Goal: Information Seeking & Learning: Learn about a topic

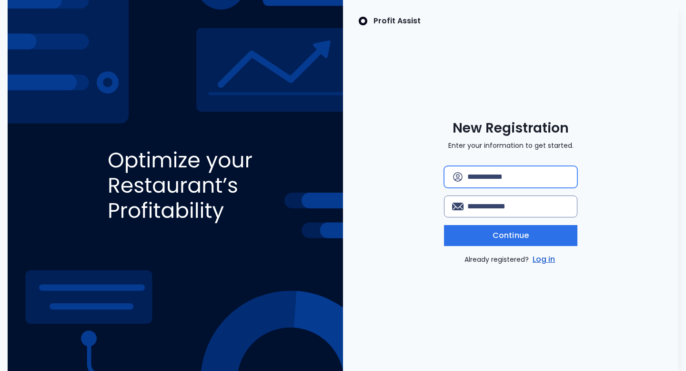
click at [488, 175] on input "text" at bounding box center [519, 176] width 102 height 21
click at [548, 258] on link "Log in" at bounding box center [544, 259] width 27 height 11
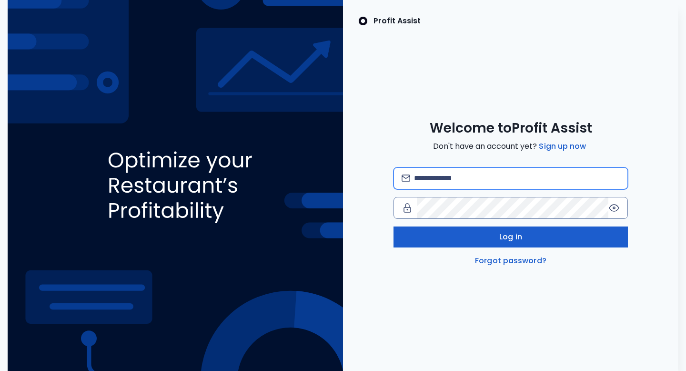
type input "**********"
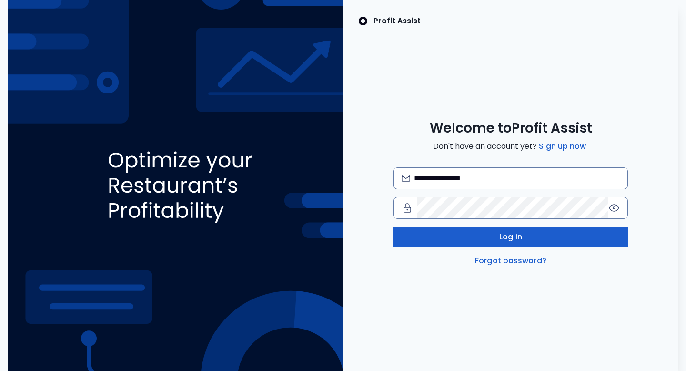
click at [521, 234] on span "Log in" at bounding box center [510, 236] width 23 height 11
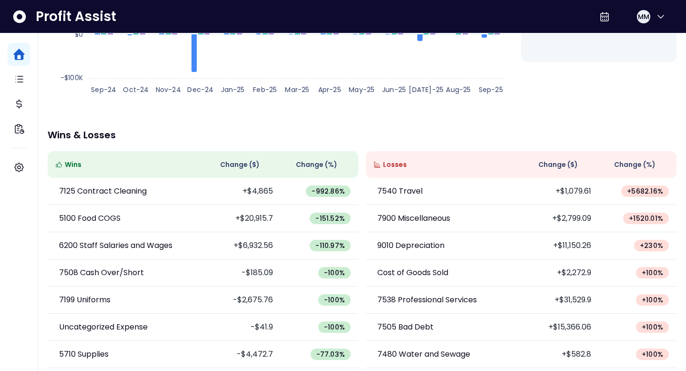
scroll to position [227, 0]
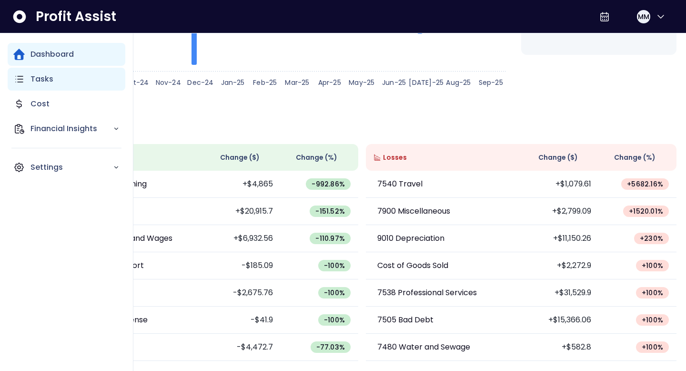
click at [40, 83] on p "Tasks" at bounding box center [42, 78] width 23 height 11
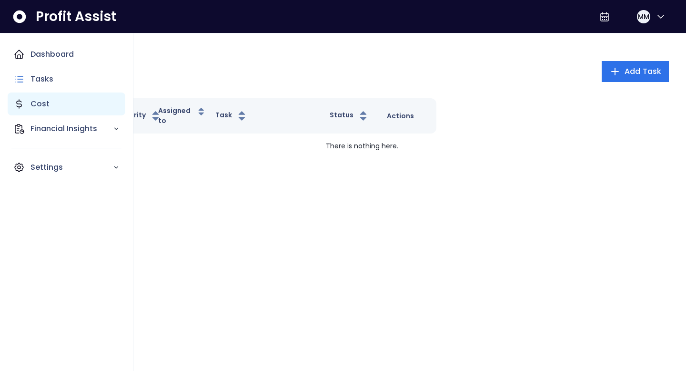
click at [47, 99] on p "Cost" at bounding box center [40, 103] width 19 height 11
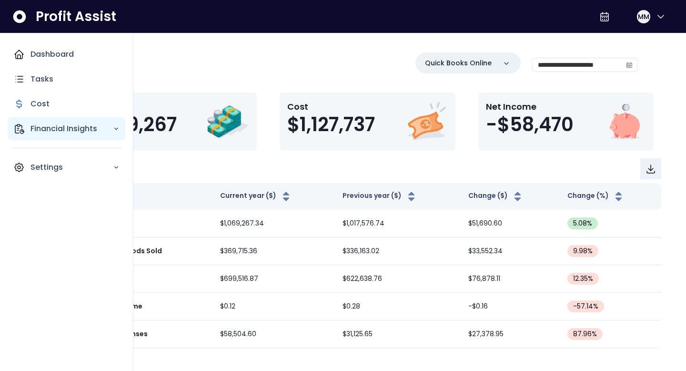
click at [57, 128] on p "Financial Insights" at bounding box center [72, 128] width 82 height 11
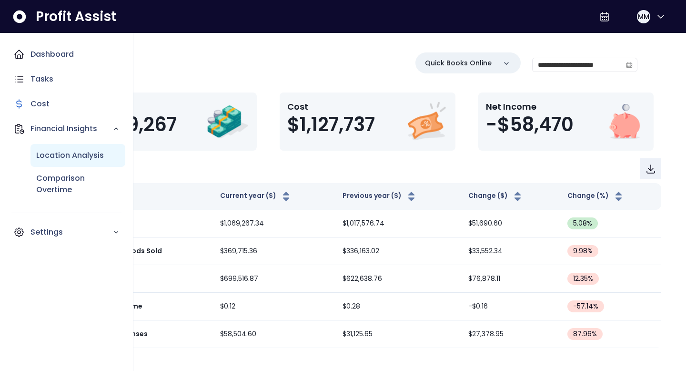
click at [62, 151] on p "Location Analysis" at bounding box center [70, 155] width 68 height 11
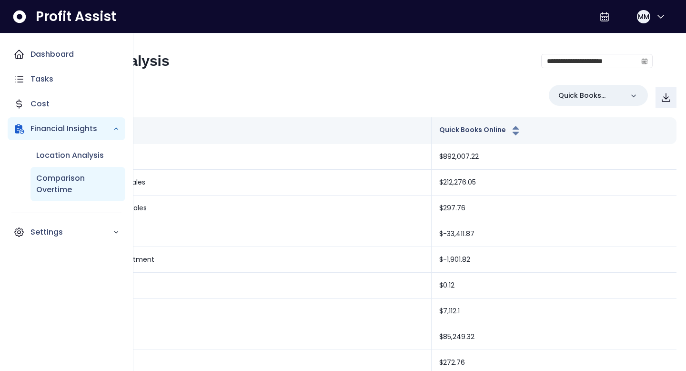
click at [60, 184] on p "Comparison Overtime" at bounding box center [77, 184] width 83 height 23
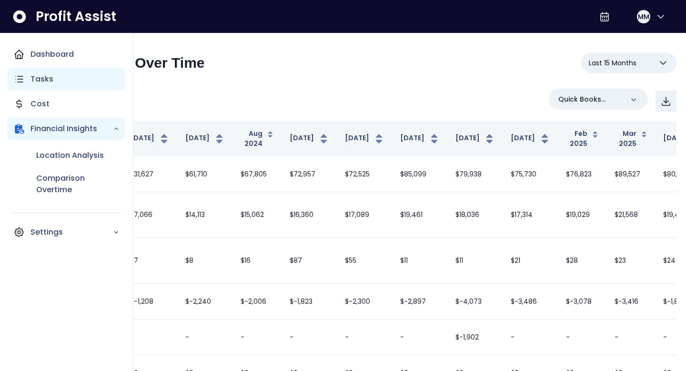
click at [51, 79] on p "Tasks" at bounding box center [42, 78] width 23 height 11
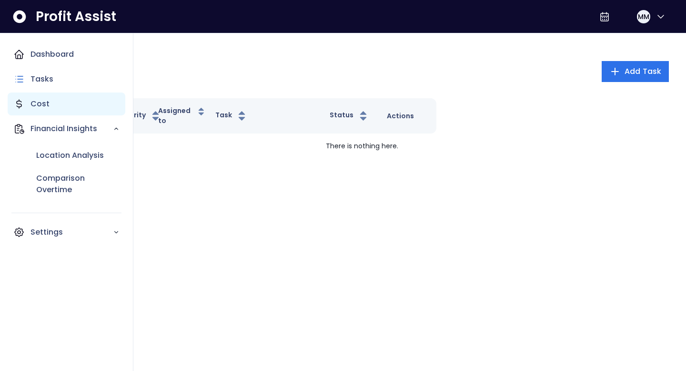
click at [39, 102] on p "Cost" at bounding box center [40, 103] width 19 height 11
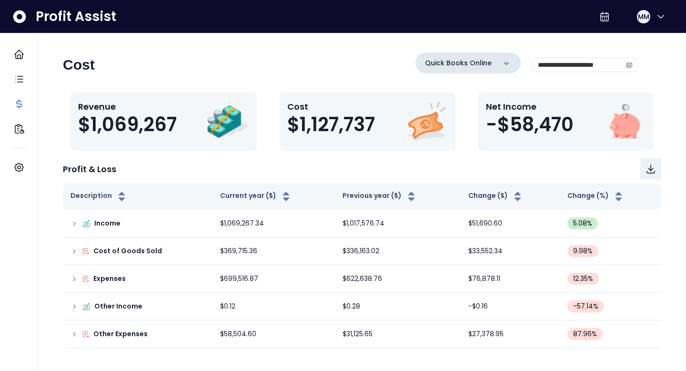
click at [483, 61] on p "Quick Books Online" at bounding box center [458, 63] width 67 height 10
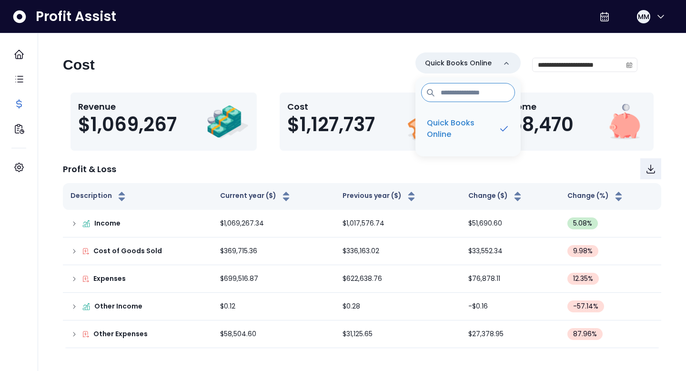
click at [380, 66] on div "**********" at bounding box center [350, 68] width 575 height 32
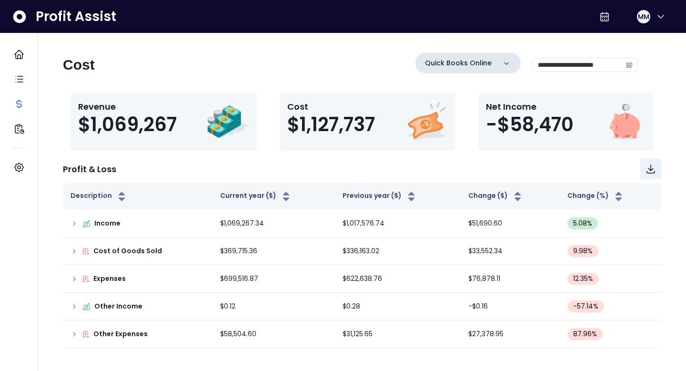
click at [486, 58] on p "Quick Books Online" at bounding box center [458, 63] width 67 height 10
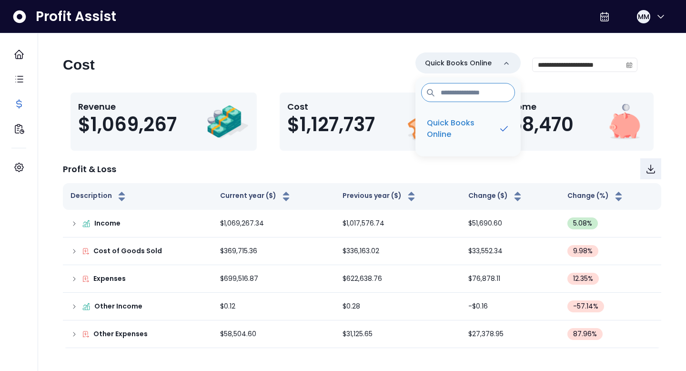
click at [370, 141] on div "Cost $1,127,737" at bounding box center [334, 121] width 95 height 43
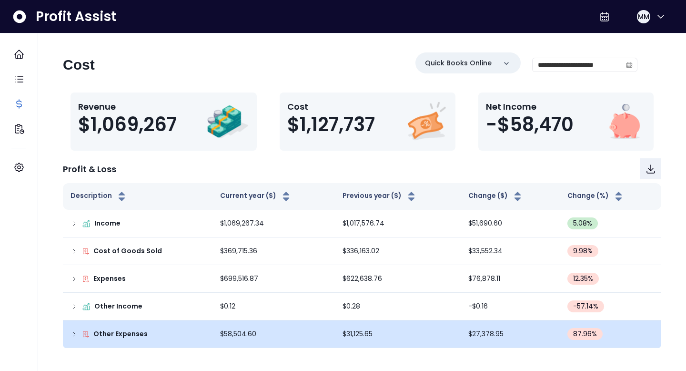
click at [74, 334] on icon at bounding box center [75, 334] width 8 height 8
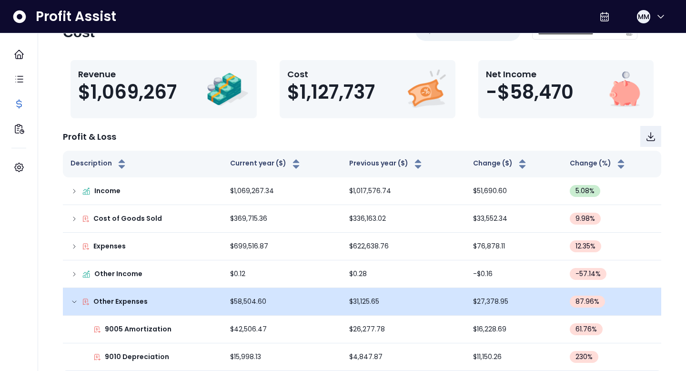
scroll to position [42, 0]
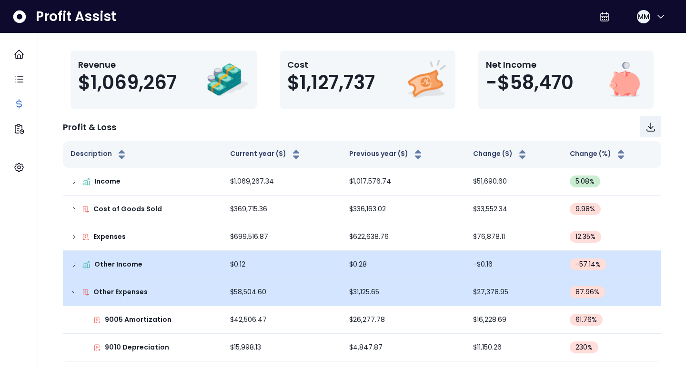
click at [72, 262] on icon at bounding box center [75, 265] width 8 height 8
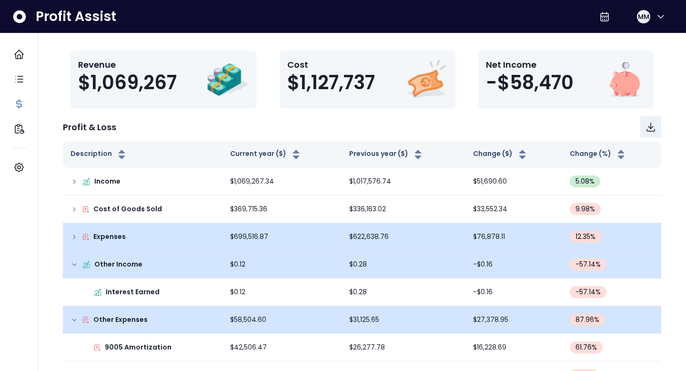
click at [73, 239] on icon at bounding box center [75, 237] width 8 height 8
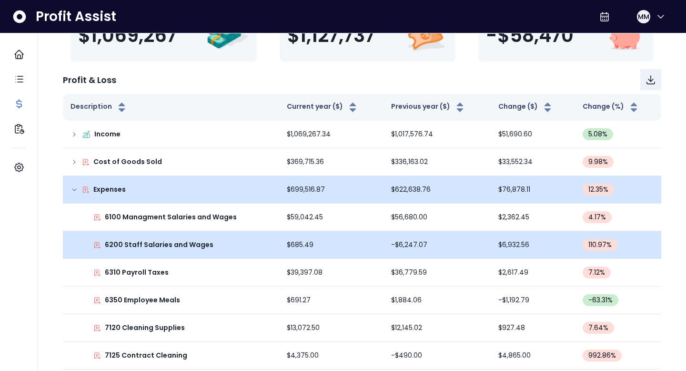
scroll to position [92, 0]
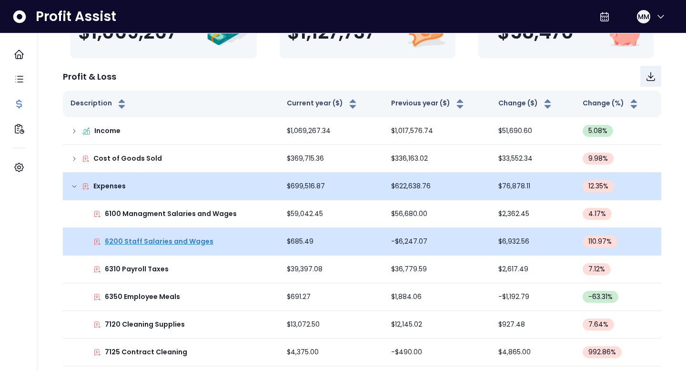
click at [120, 242] on p "6200 Staff Salaries and Wages" at bounding box center [159, 241] width 109 height 10
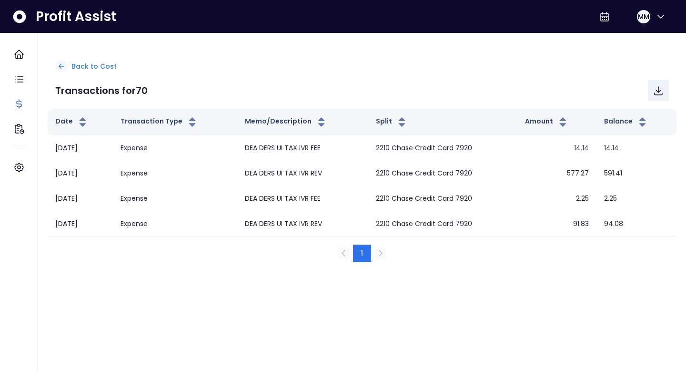
click at [61, 64] on icon at bounding box center [61, 66] width 9 height 9
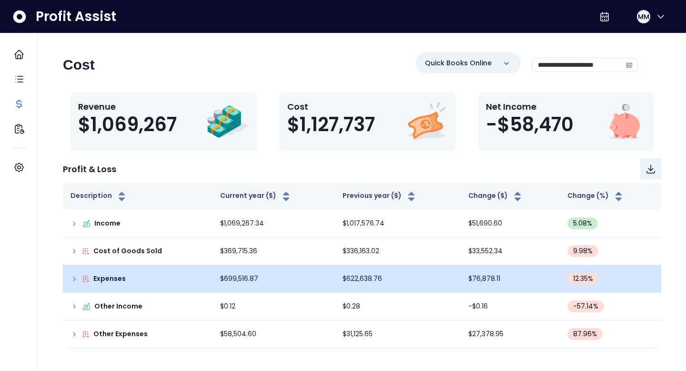
click at [73, 277] on icon at bounding box center [75, 279] width 8 height 8
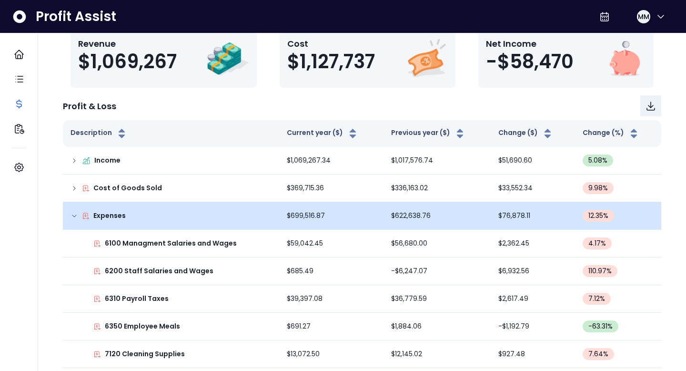
scroll to position [72, 0]
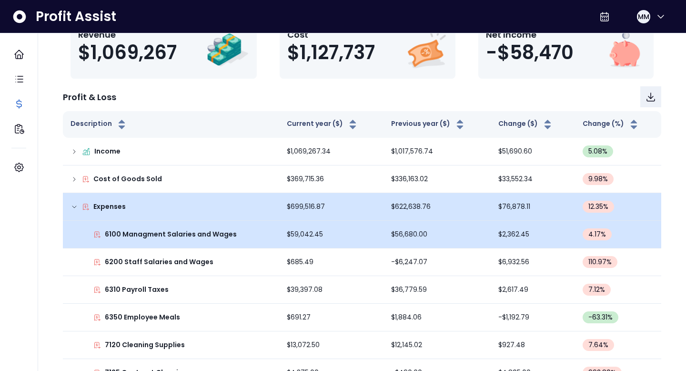
click at [97, 234] on icon at bounding box center [97, 235] width 5 height 6
click at [114, 231] on p "6100 Managment Salaries and Wages" at bounding box center [171, 234] width 132 height 10
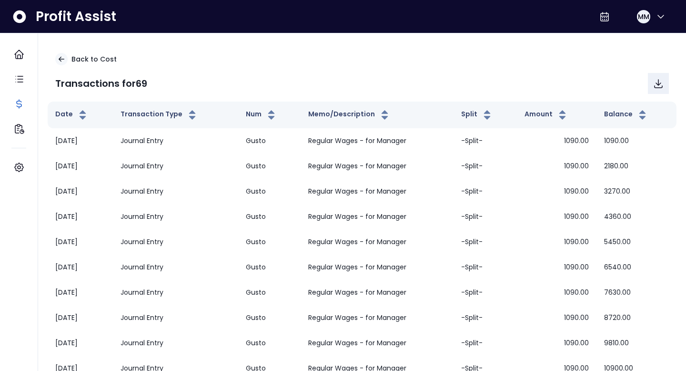
scroll to position [0, 0]
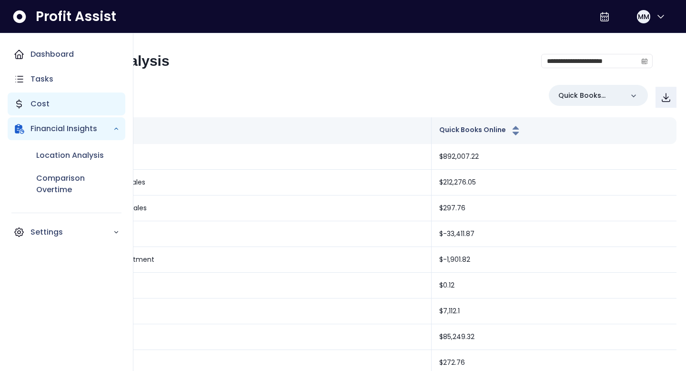
click at [47, 102] on p "Cost" at bounding box center [40, 103] width 19 height 11
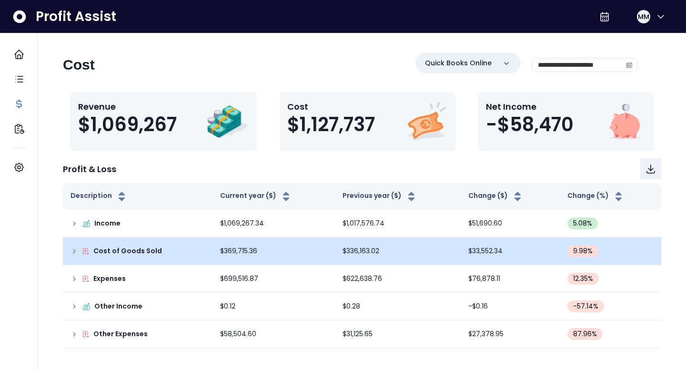
click at [75, 248] on icon at bounding box center [75, 251] width 8 height 8
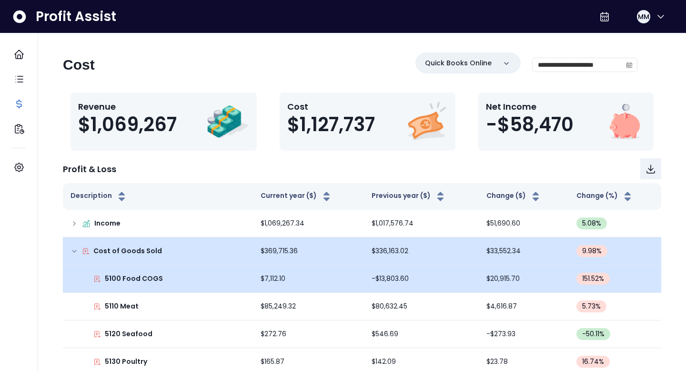
click at [95, 277] on icon at bounding box center [97, 279] width 8 height 8
click at [116, 276] on p "5100 Food COGS" at bounding box center [134, 279] width 58 height 10
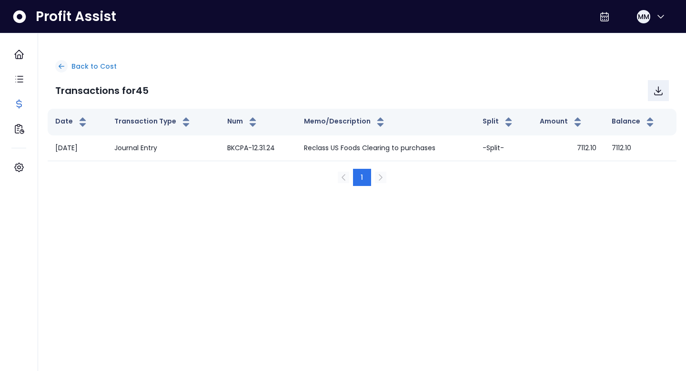
click at [64, 65] on icon at bounding box center [61, 66] width 9 height 9
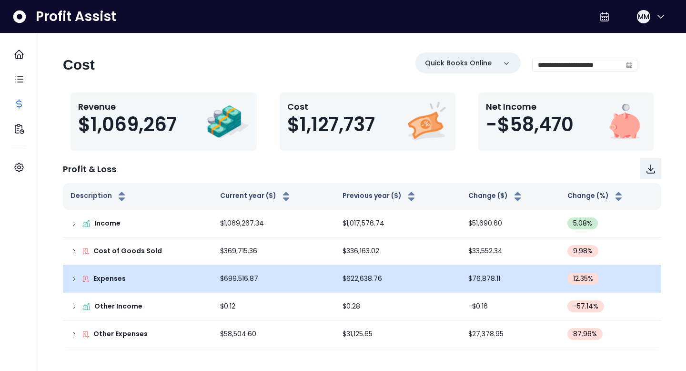
click at [74, 276] on icon at bounding box center [75, 279] width 8 height 8
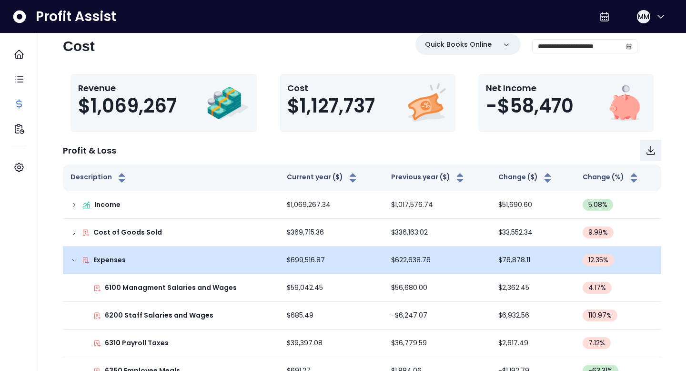
scroll to position [29, 0]
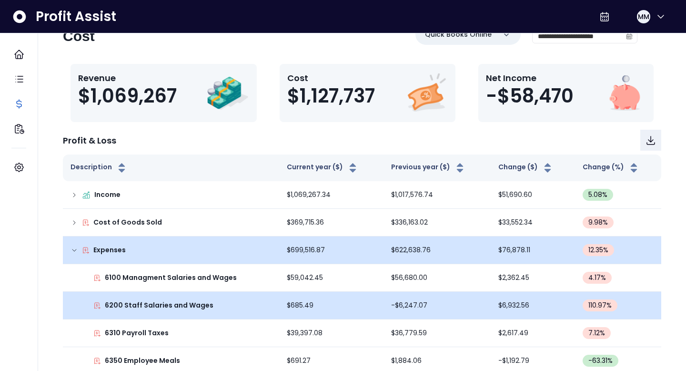
click at [98, 303] on icon at bounding box center [97, 306] width 8 height 8
click at [136, 305] on p "6200 Staff Salaries and Wages" at bounding box center [159, 305] width 109 height 10
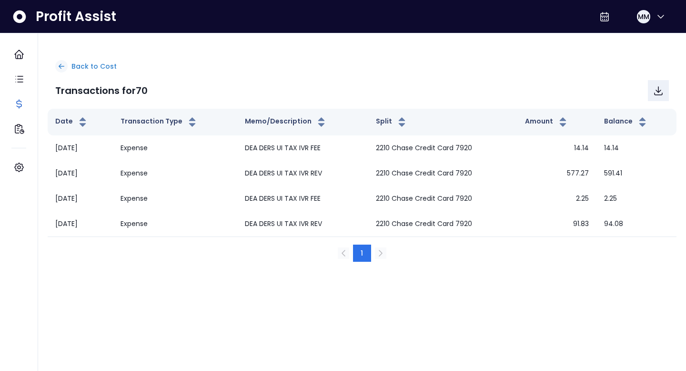
click at [64, 64] on icon at bounding box center [61, 66] width 9 height 9
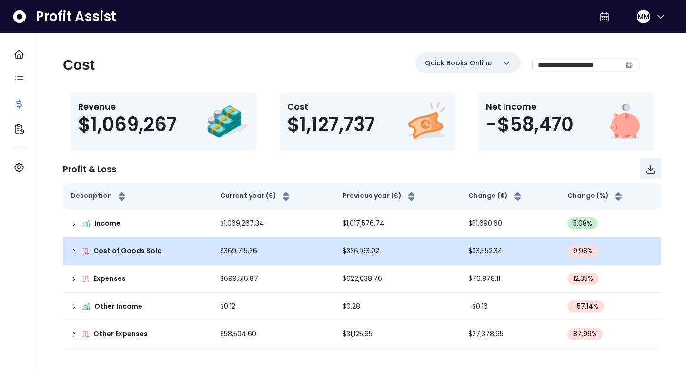
click at [74, 251] on icon at bounding box center [75, 251] width 8 height 8
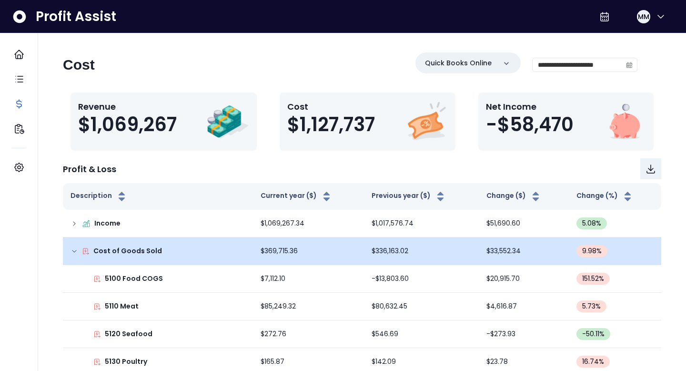
click at [78, 245] on td "Cost of Goods Sold" at bounding box center [158, 251] width 190 height 28
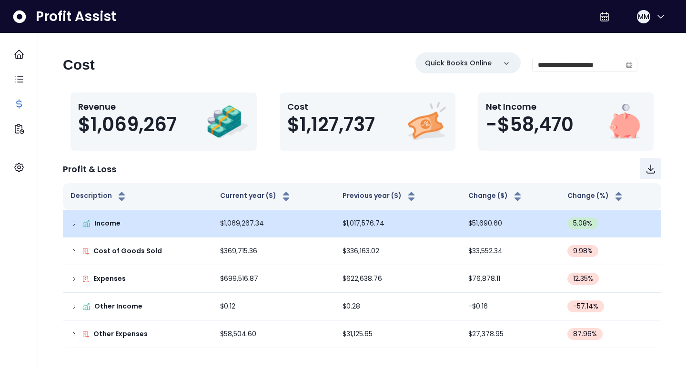
click at [74, 224] on icon at bounding box center [75, 224] width 8 height 8
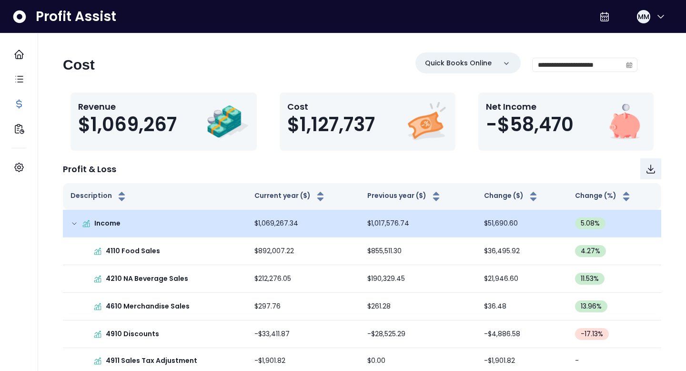
click at [74, 224] on icon at bounding box center [75, 224] width 8 height 8
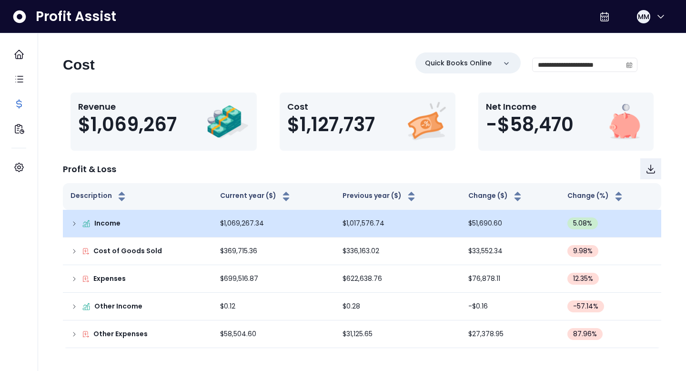
click at [74, 224] on icon at bounding box center [75, 224] width 8 height 8
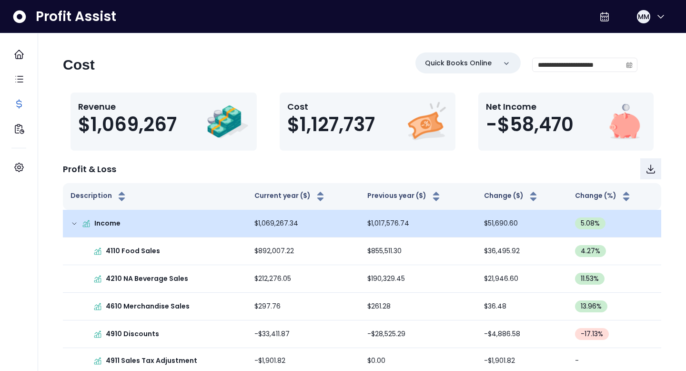
click at [74, 224] on icon at bounding box center [75, 224] width 8 height 8
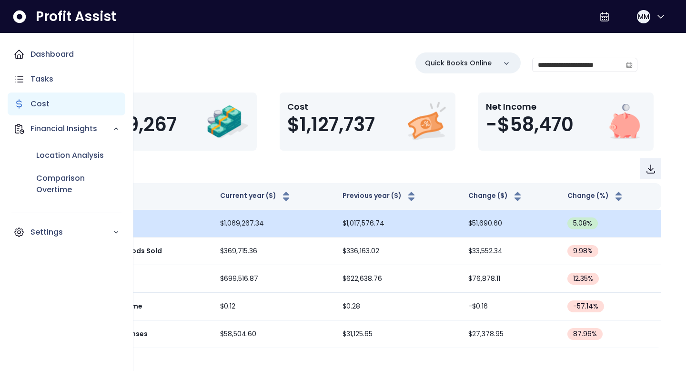
click at [47, 102] on p "Cost" at bounding box center [40, 103] width 19 height 11
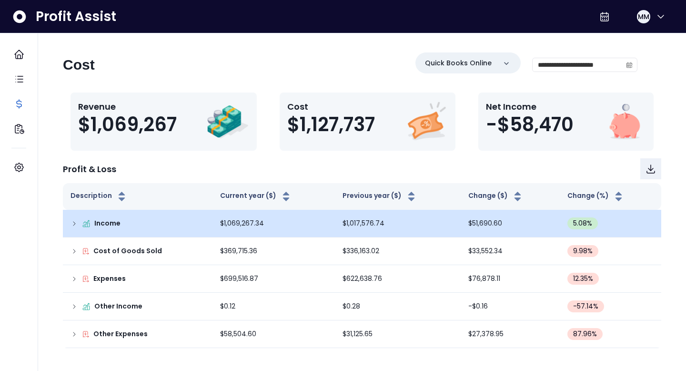
click at [153, 69] on div "**********" at bounding box center [350, 68] width 575 height 32
click at [73, 223] on icon at bounding box center [75, 224] width 8 height 8
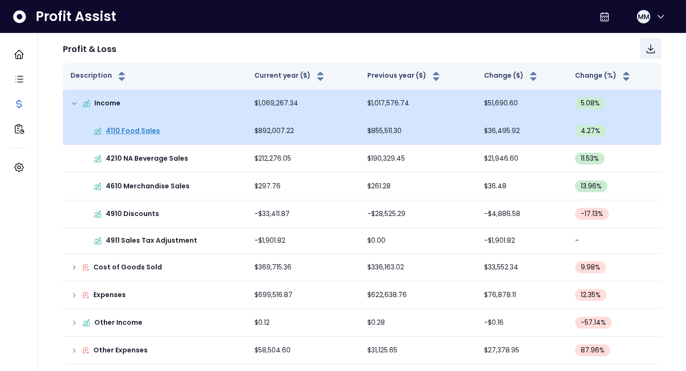
scroll to position [123, 0]
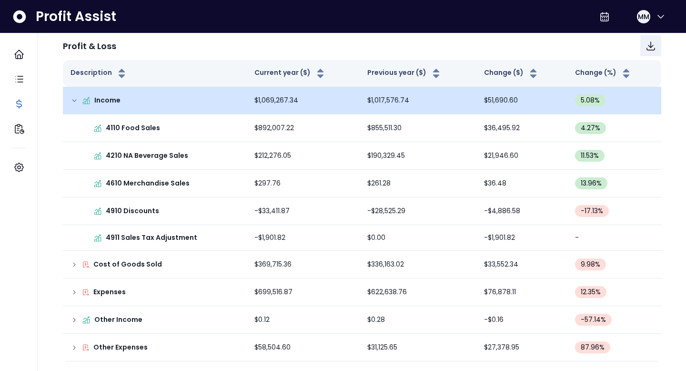
click at [75, 263] on icon at bounding box center [75, 265] width 8 height 8
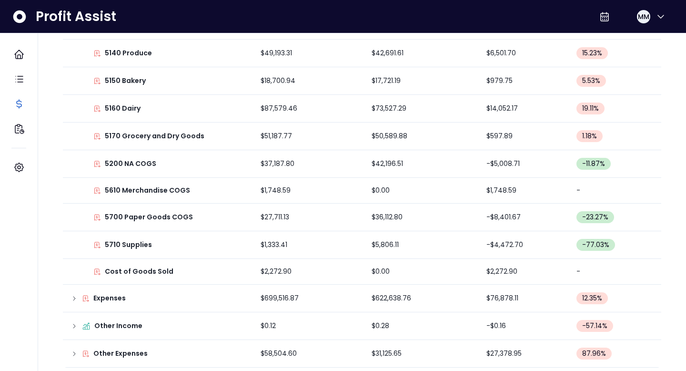
scroll to position [478, 0]
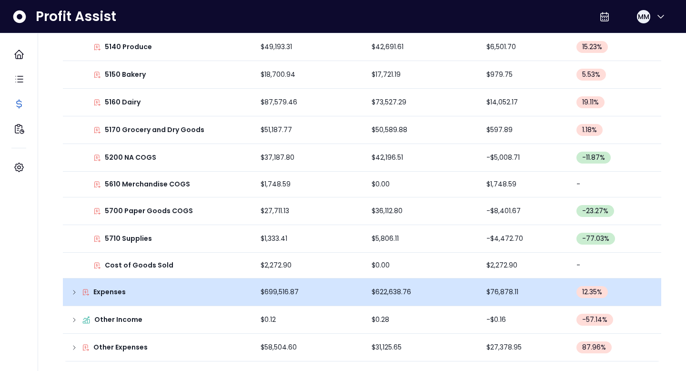
click at [76, 291] on icon at bounding box center [75, 292] width 8 height 8
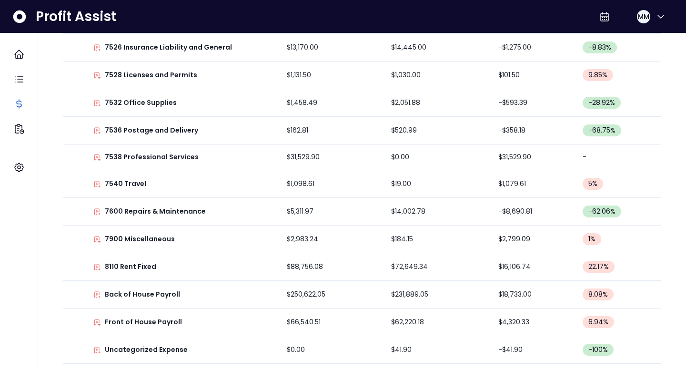
scroll to position [1357, 0]
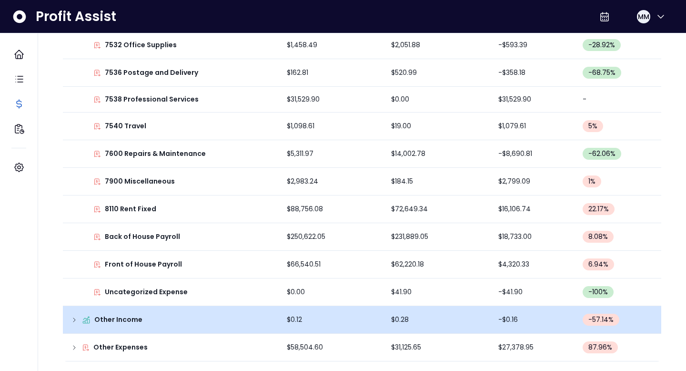
click at [71, 323] on icon at bounding box center [75, 320] width 8 height 8
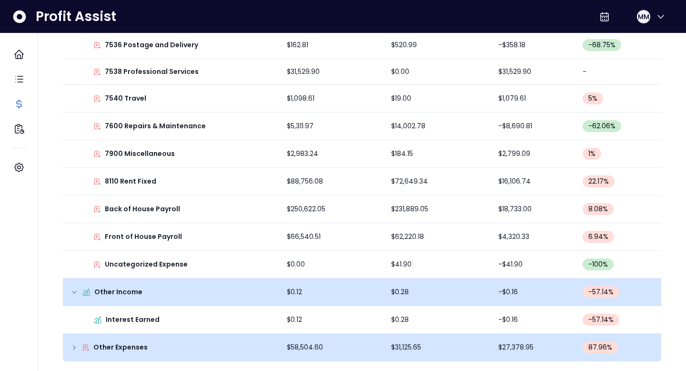
click at [73, 342] on div "Other Expenses" at bounding box center [171, 347] width 201 height 10
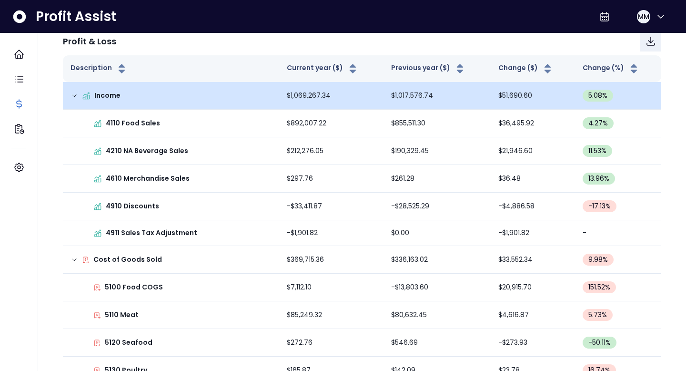
scroll to position [127, 0]
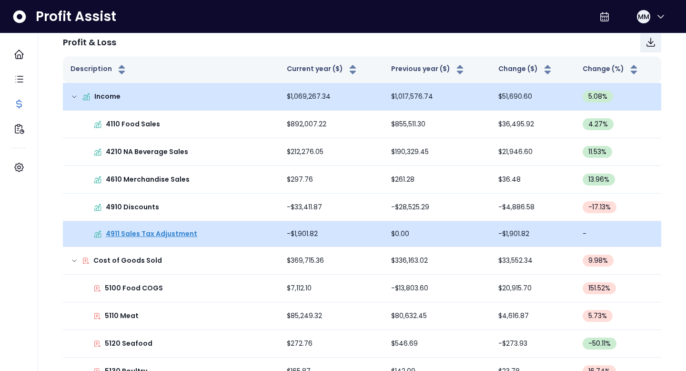
click at [143, 234] on p "4911 Sales Tax Adjustment" at bounding box center [152, 234] width 92 height 10
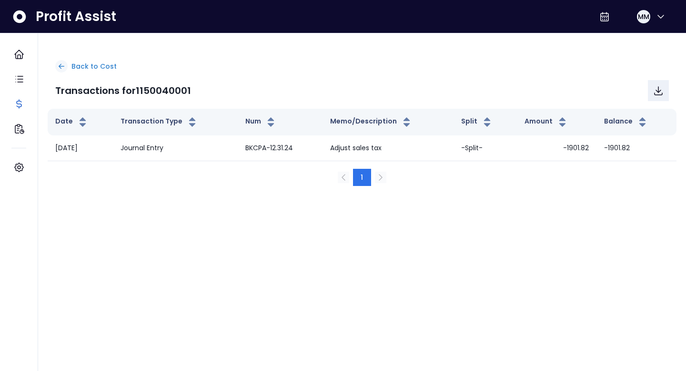
click at [62, 66] on icon at bounding box center [61, 66] width 5 height 4
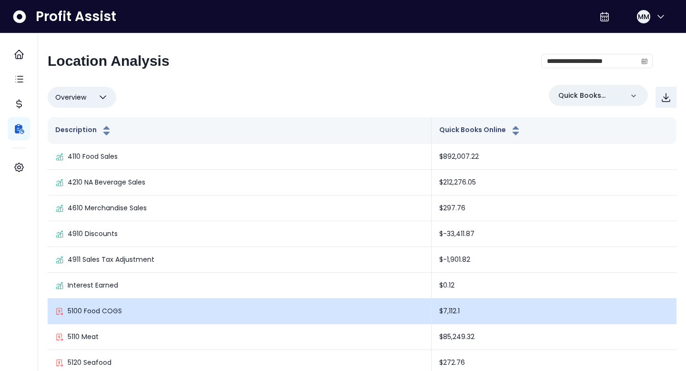
click at [90, 307] on p "5100 Food COGS" at bounding box center [95, 311] width 54 height 10
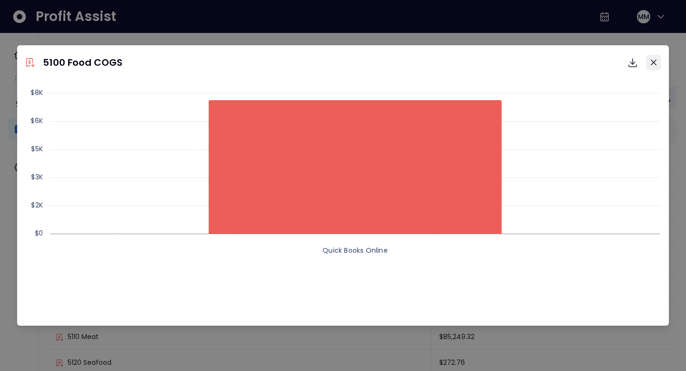
click at [651, 61] on icon "Close" at bounding box center [654, 63] width 6 height 6
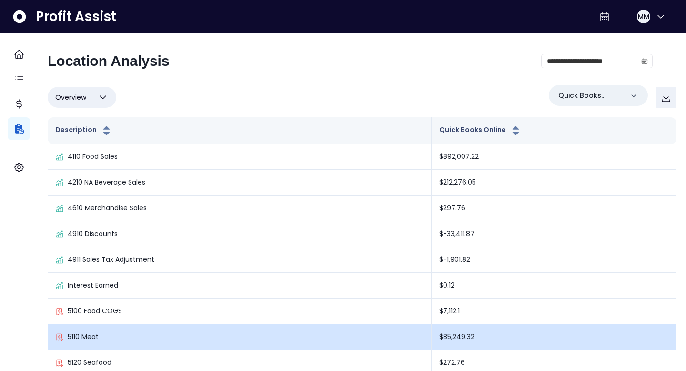
click at [94, 335] on p "5110 Meat" at bounding box center [83, 337] width 31 height 10
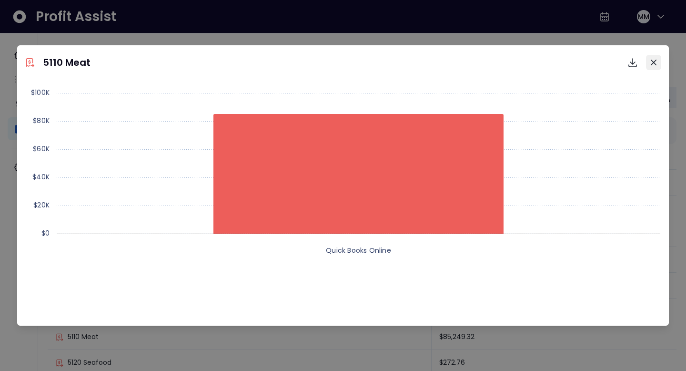
click at [653, 61] on icon "Close" at bounding box center [654, 63] width 6 height 6
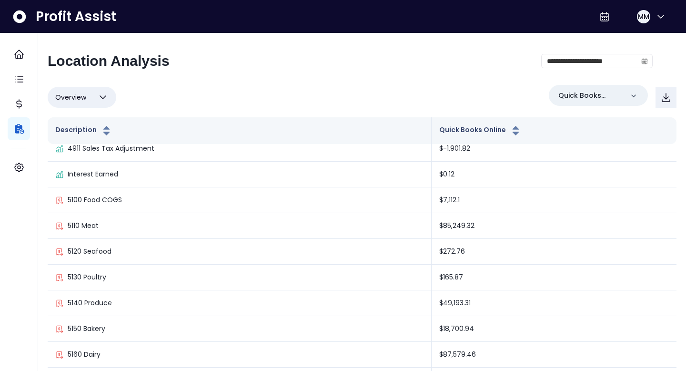
scroll to position [125, 0]
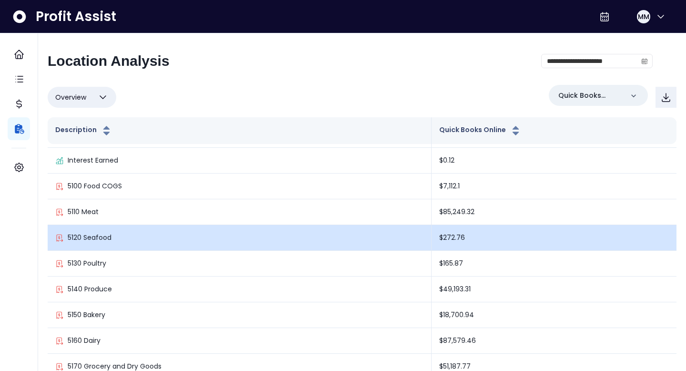
click at [105, 242] on p "5120 Seafood" at bounding box center [90, 238] width 44 height 10
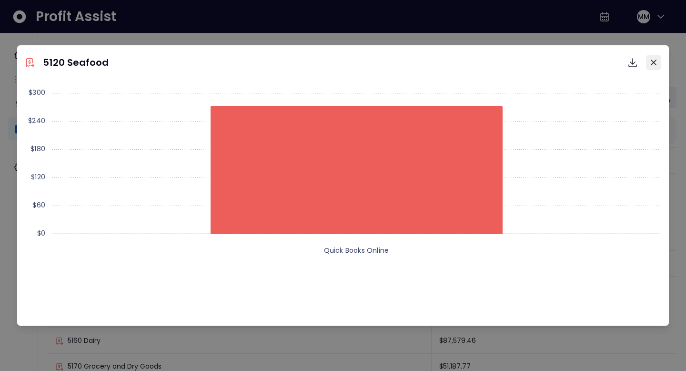
click at [654, 65] on button "Close" at bounding box center [653, 62] width 15 height 15
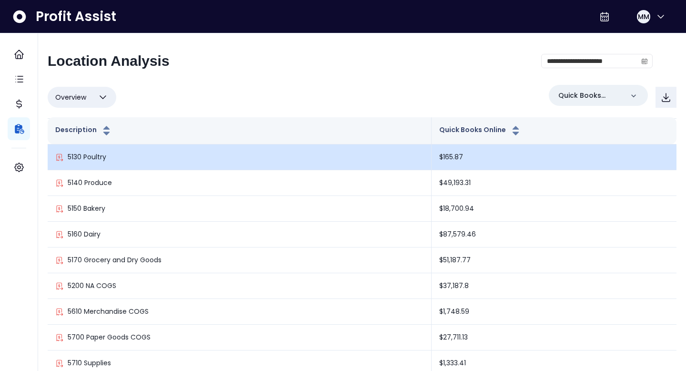
scroll to position [242, 0]
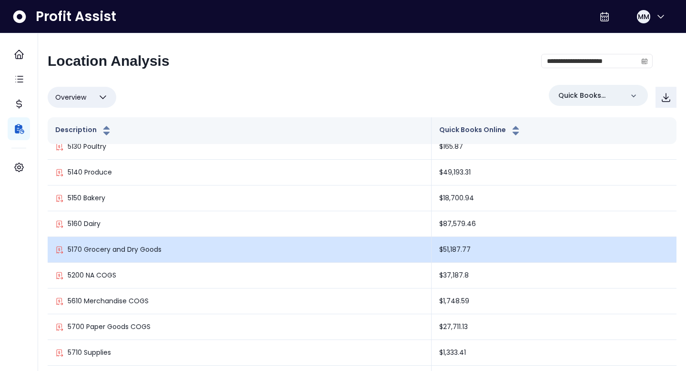
click at [137, 252] on p "5170 Grocery and Dry Goods" at bounding box center [115, 249] width 94 height 10
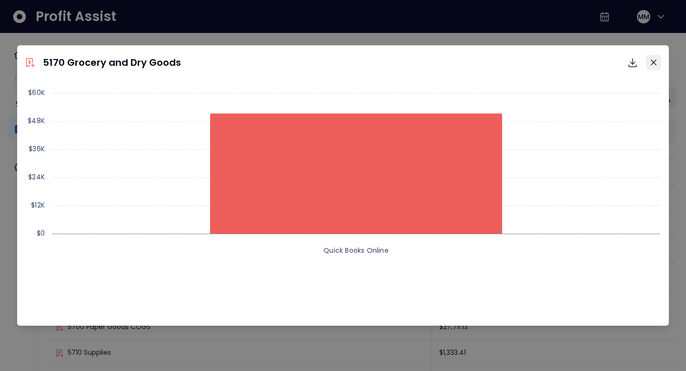
click at [652, 61] on icon "Close" at bounding box center [654, 63] width 6 height 6
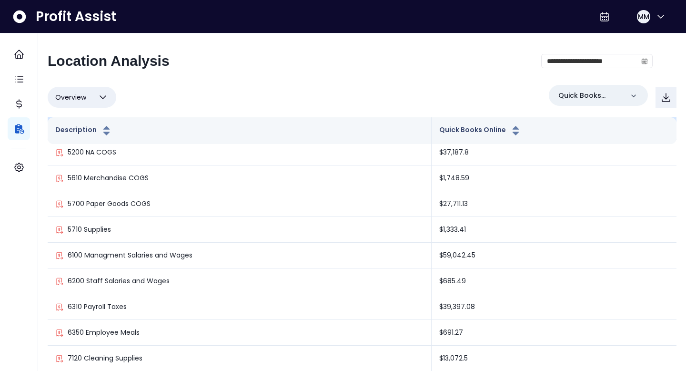
scroll to position [367, 0]
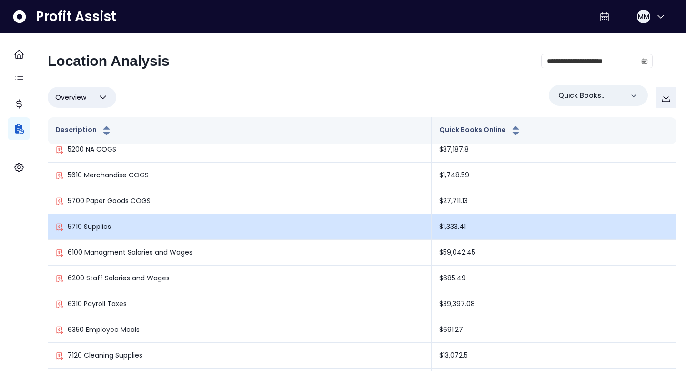
click at [108, 225] on p "5710 Supplies" at bounding box center [89, 227] width 43 height 10
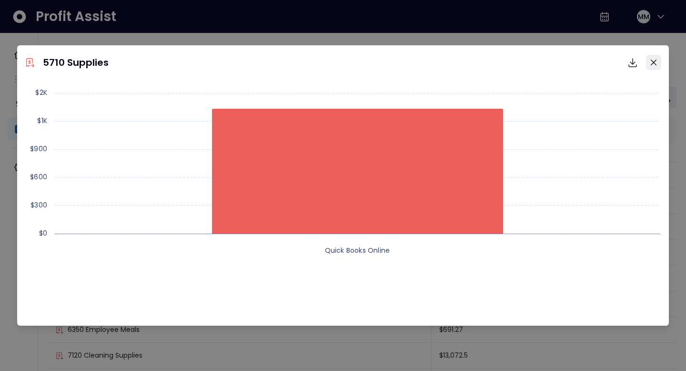
click at [651, 62] on icon "Close" at bounding box center [654, 63] width 6 height 6
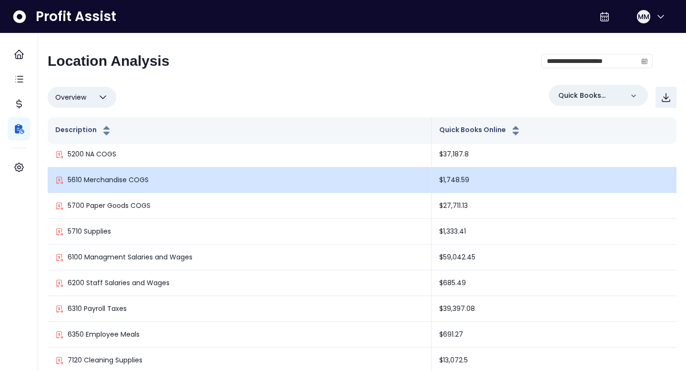
scroll to position [0, 0]
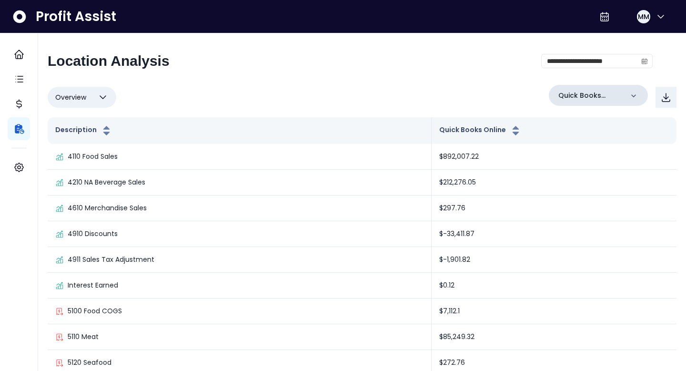
click at [597, 93] on p "Quick Books Online" at bounding box center [591, 96] width 65 height 10
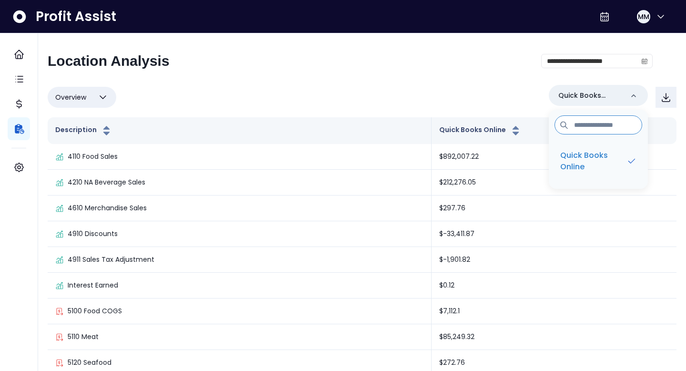
click at [438, 79] on div "**********" at bounding box center [362, 227] width 629 height 351
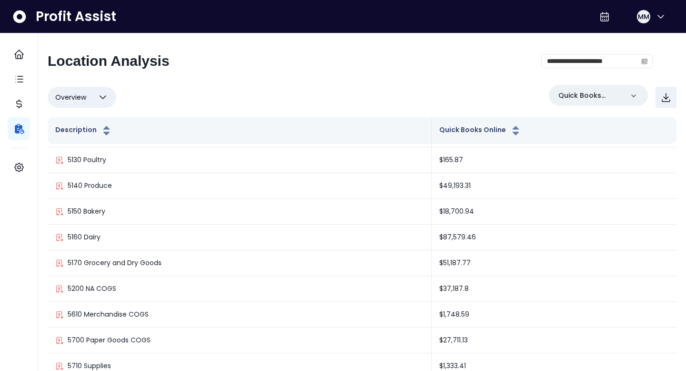
scroll to position [237, 0]
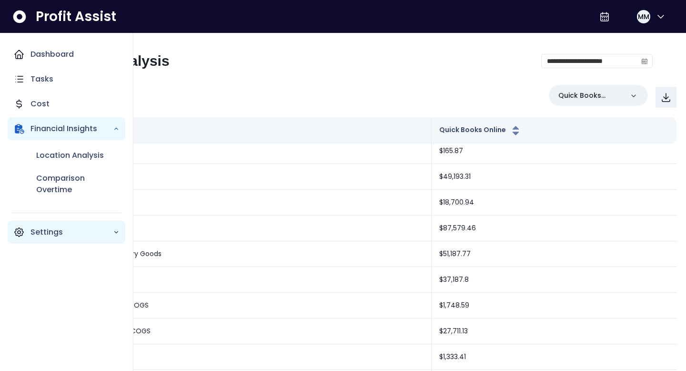
click at [42, 234] on p "Settings" at bounding box center [72, 231] width 82 height 11
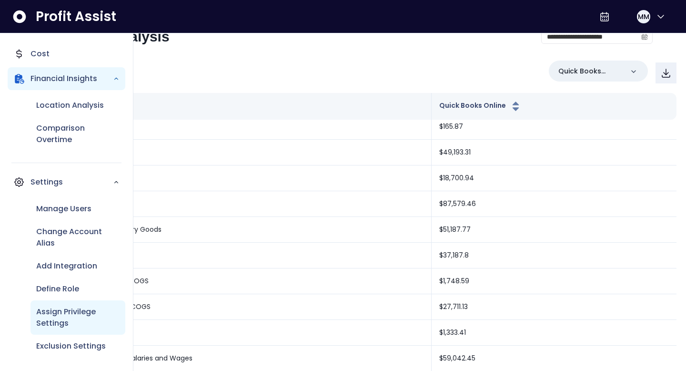
scroll to position [42, 0]
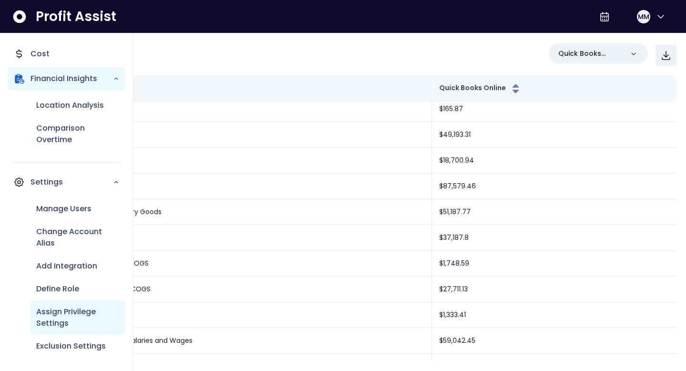
click at [63, 312] on p "Assign Privilege Settings" at bounding box center [77, 317] width 83 height 23
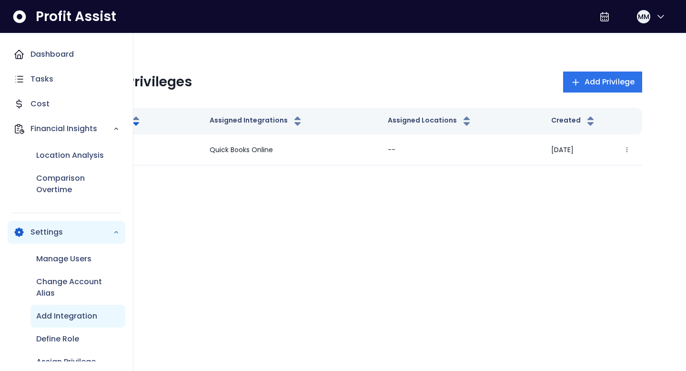
scroll to position [50, 0]
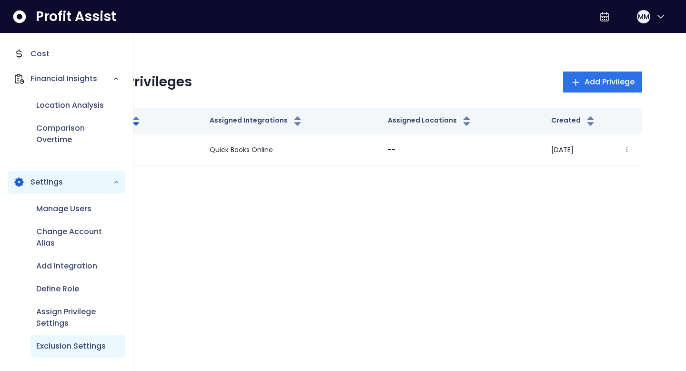
click at [65, 343] on p "Exclusion Settings" at bounding box center [71, 345] width 70 height 11
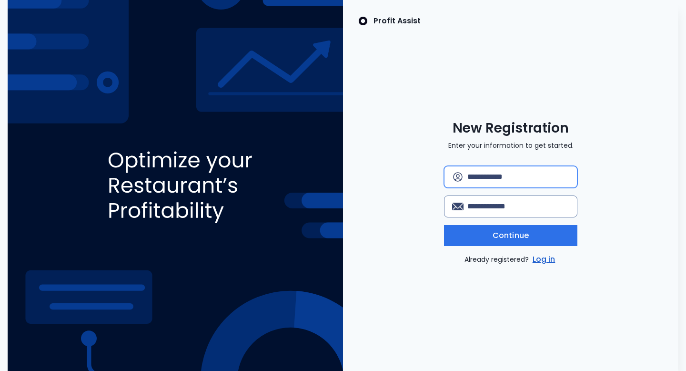
click at [485, 174] on input "text" at bounding box center [519, 176] width 102 height 21
click at [475, 172] on input "text" at bounding box center [519, 176] width 102 height 21
